Goal: Communication & Community: Ask a question

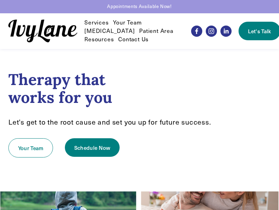
scroll to position [852, 0]
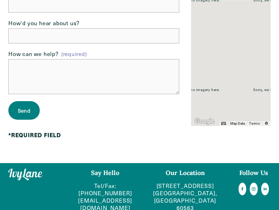
scroll to position [115, 0]
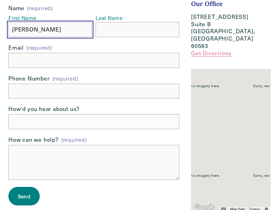
type input "[PERSON_NAME]"
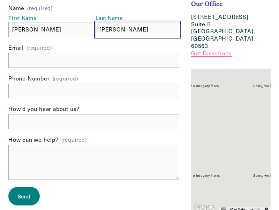
type input "[PERSON_NAME]"
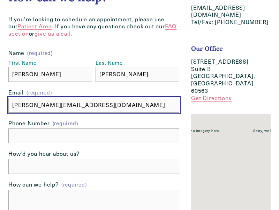
type input "[PERSON_NAME][EMAIL_ADDRESS][DOMAIN_NAME]"
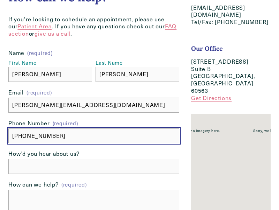
type input "[PHONE_NUMBER]"
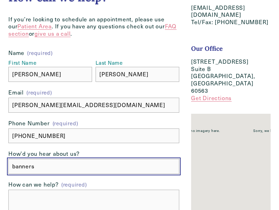
type input "banners"
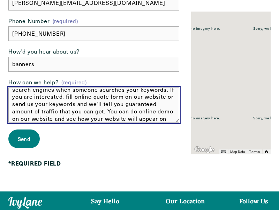
scroll to position [20, 0]
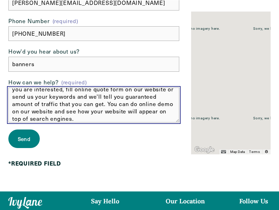
type textarea "We can place your website banner on top position in search engines when someone…"
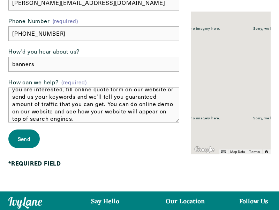
click at [24, 138] on span "Send" at bounding box center [24, 138] width 13 height 7
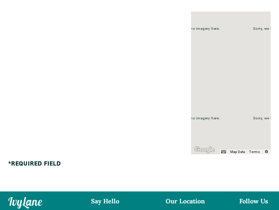
scroll to position [39, 0]
